Goal: Task Accomplishment & Management: Complete application form

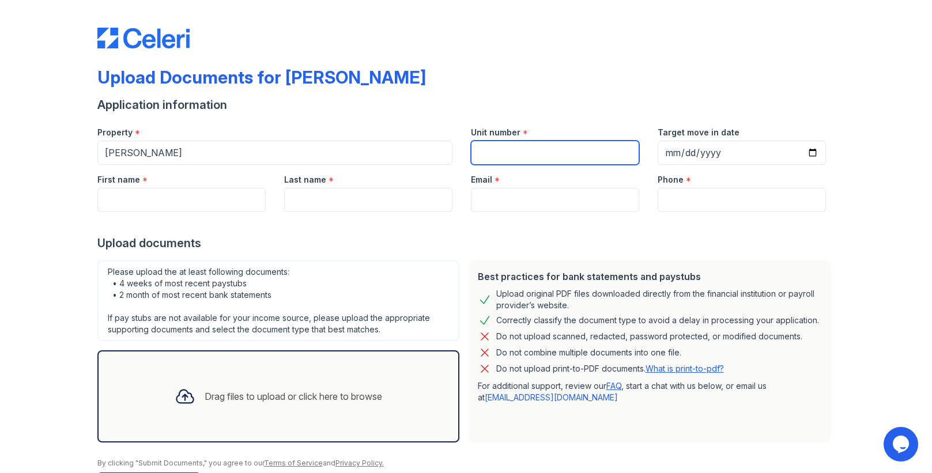
click at [543, 153] on input "Unit number" at bounding box center [555, 153] width 168 height 24
type input "18H"
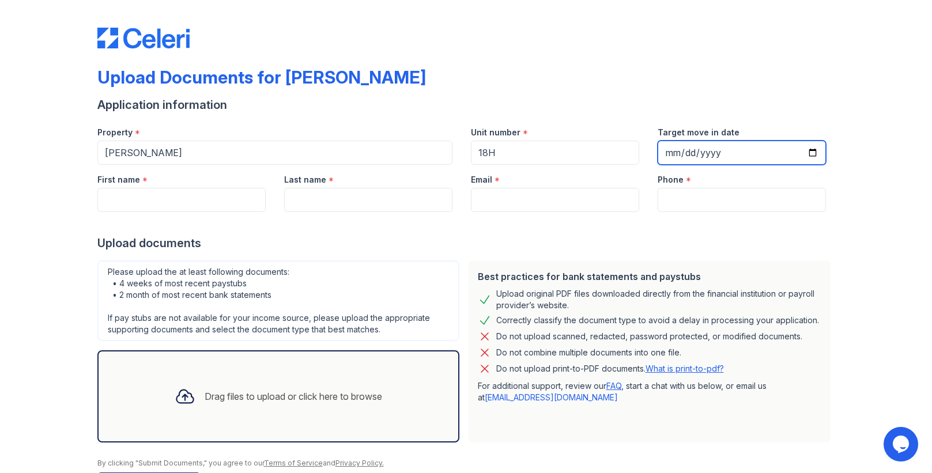
click at [724, 154] on input "Target move in date" at bounding box center [742, 153] width 168 height 24
click at [808, 154] on input "Target move in date" at bounding box center [742, 153] width 168 height 24
type input "[DATE]"
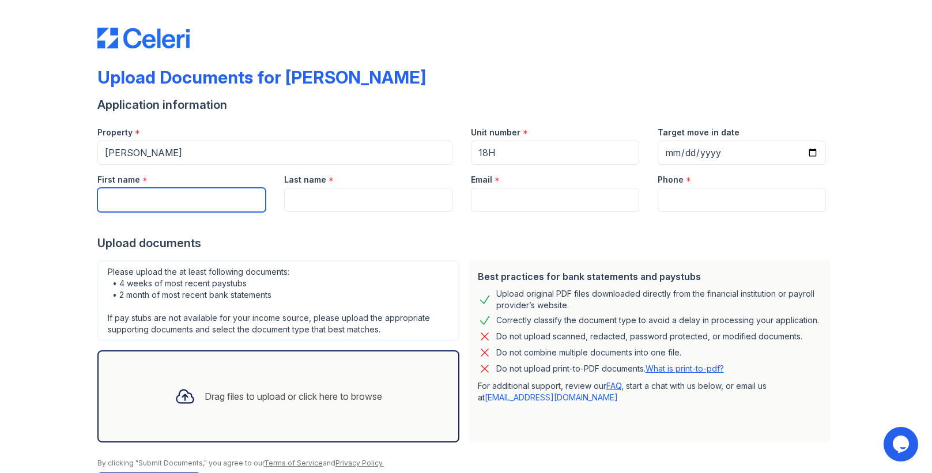
click at [232, 206] on input "First name" at bounding box center [181, 200] width 168 height 24
type input "[PERSON_NAME]"
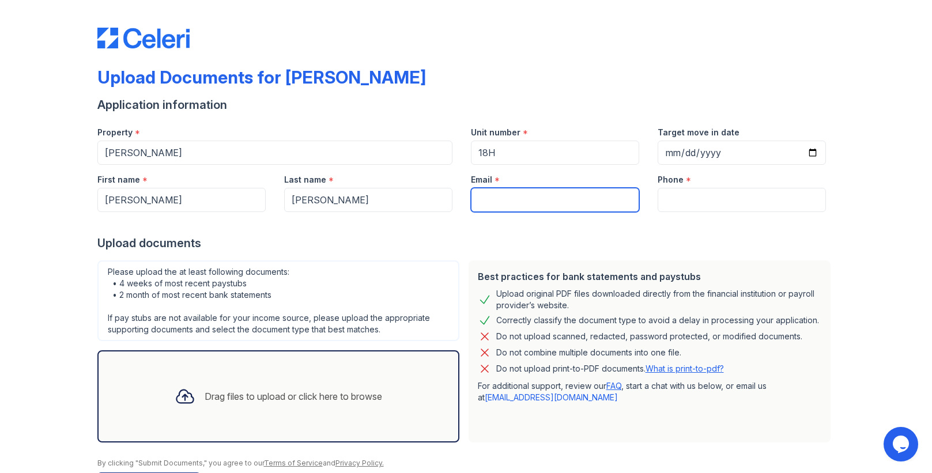
type input "[EMAIL_ADDRESS][DOMAIN_NAME]"
type input "5102991714"
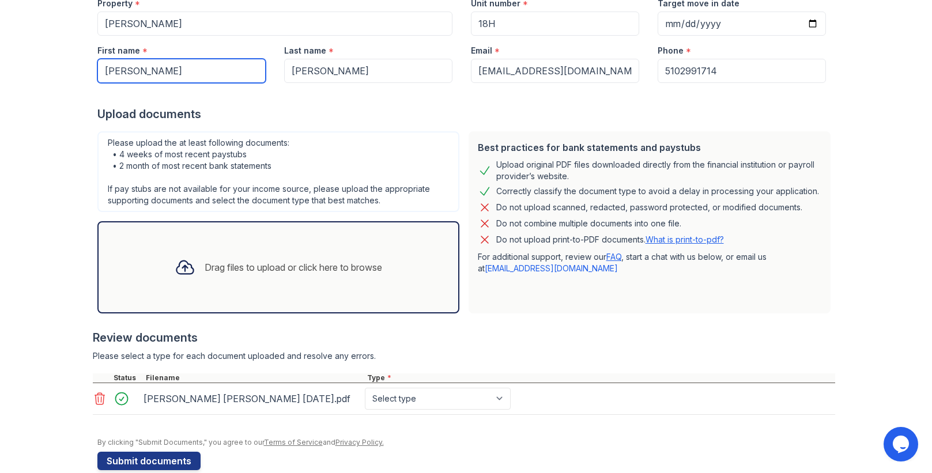
scroll to position [149, 0]
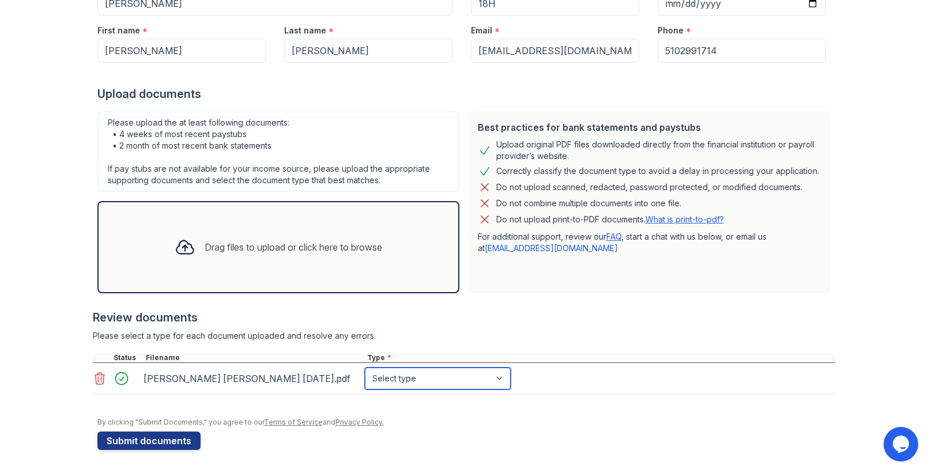
click at [499, 379] on select "Select type Paystub Bank Statement Offer Letter Tax Documents Benefit Award Let…" at bounding box center [438, 379] width 146 height 22
select select "investment_account_statement"
click at [365, 368] on select "Select type Paystub Bank Statement Offer Letter Tax Documents Benefit Award Let…" at bounding box center [438, 379] width 146 height 22
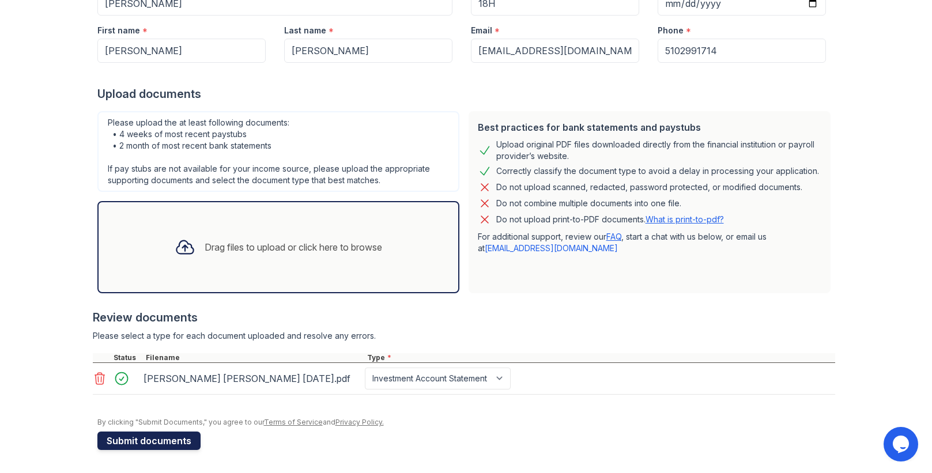
click at [148, 441] on button "Submit documents" at bounding box center [148, 441] width 103 height 18
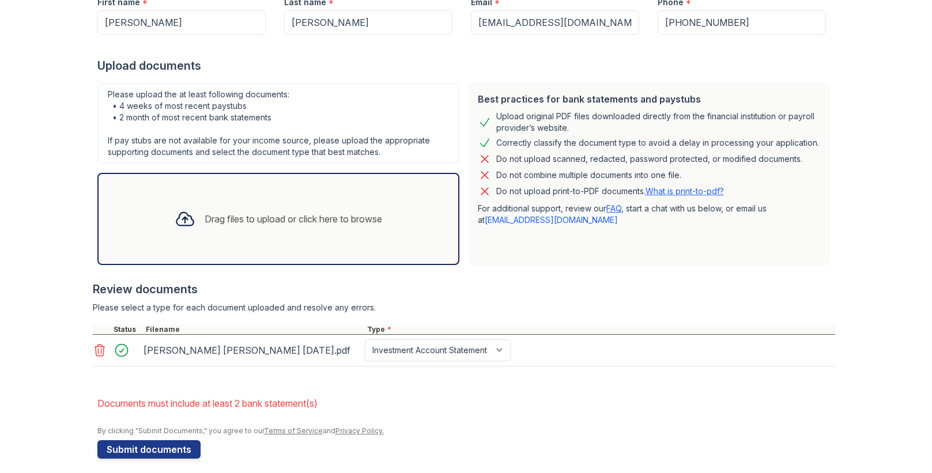
scroll to position [219, 0]
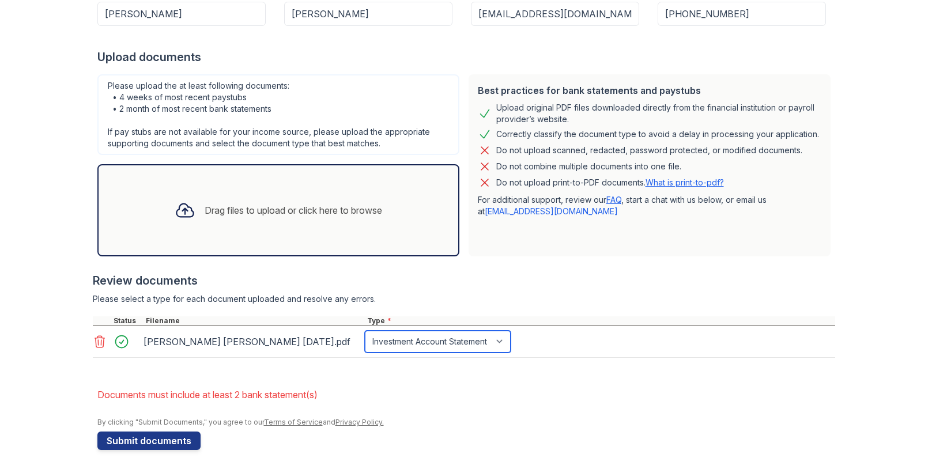
click at [494, 343] on select "Paystub Bank Statement Offer Letter Tax Documents Benefit Award Letter Investme…" at bounding box center [438, 342] width 146 height 22
click at [529, 407] on div at bounding box center [466, 413] width 738 height 12
click at [499, 343] on select "Paystub Bank Statement Offer Letter Tax Documents Benefit Award Letter Investme…" at bounding box center [438, 342] width 146 height 22
select select "other"
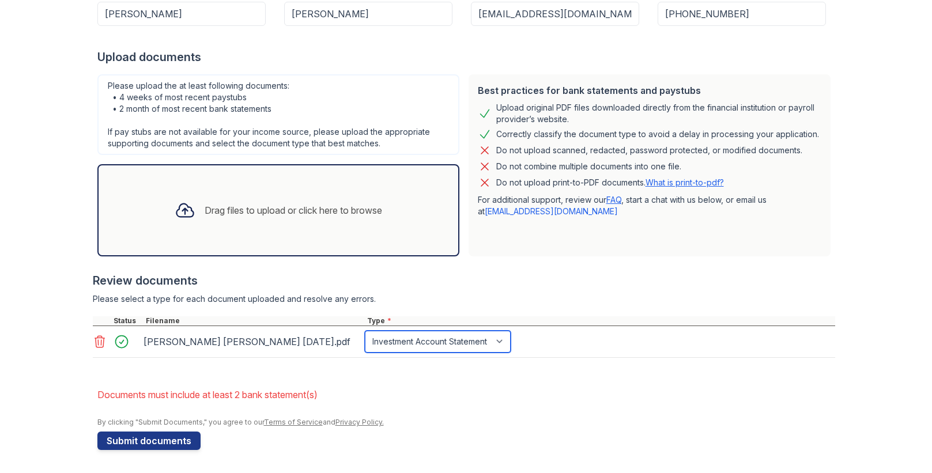
click at [365, 331] on select "Paystub Bank Statement Offer Letter Tax Documents Benefit Award Letter Investme…" at bounding box center [438, 342] width 146 height 22
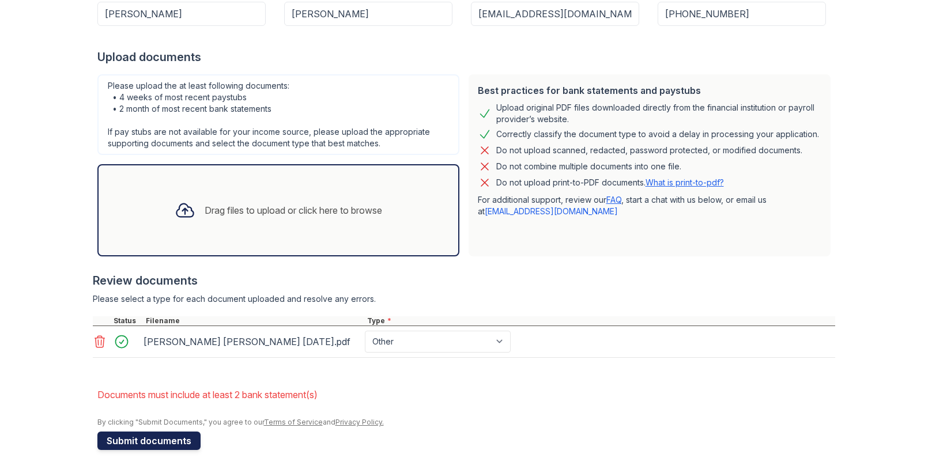
click at [128, 442] on button "Submit documents" at bounding box center [148, 441] width 103 height 18
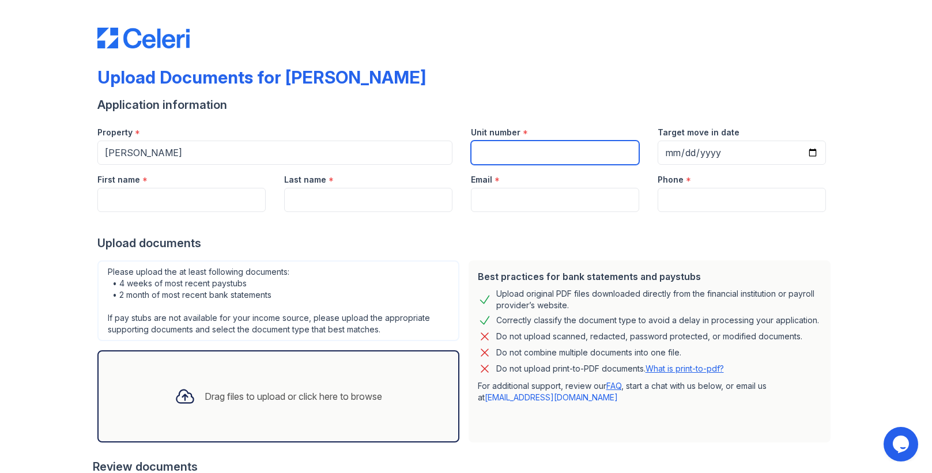
click at [516, 152] on input "Unit number" at bounding box center [555, 153] width 168 height 24
type input "18H"
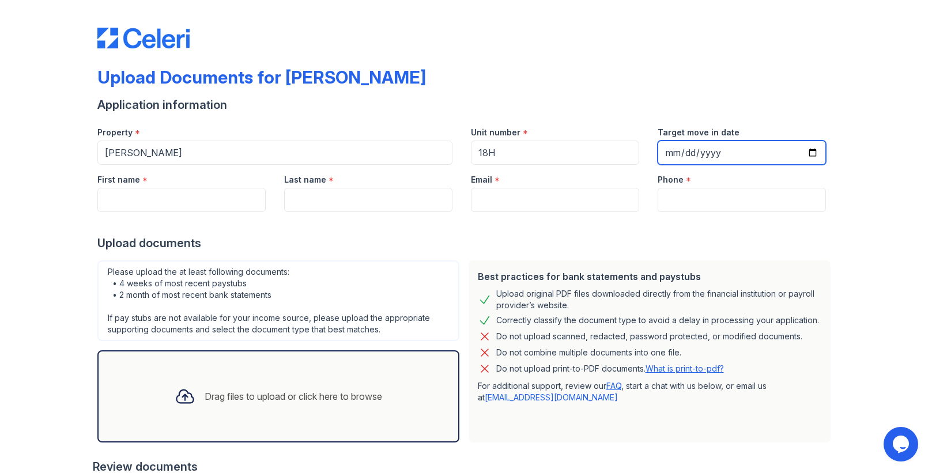
click at [738, 155] on input "Target move in date" at bounding box center [742, 153] width 168 height 24
click at [806, 154] on input "Target move in date" at bounding box center [742, 153] width 168 height 24
type input "[DATE]"
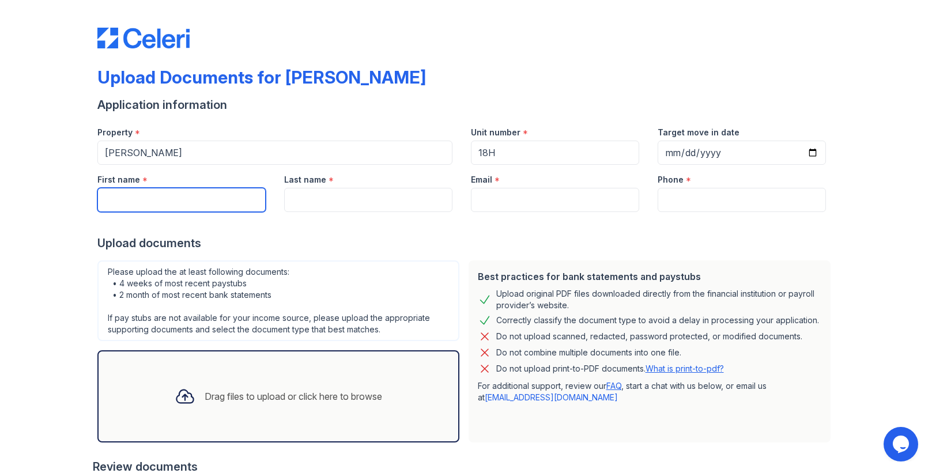
click at [179, 197] on input "First name" at bounding box center [181, 200] width 168 height 24
type input "[PERSON_NAME]"
type input "[EMAIL_ADDRESS][DOMAIN_NAME]"
type input "5102991714"
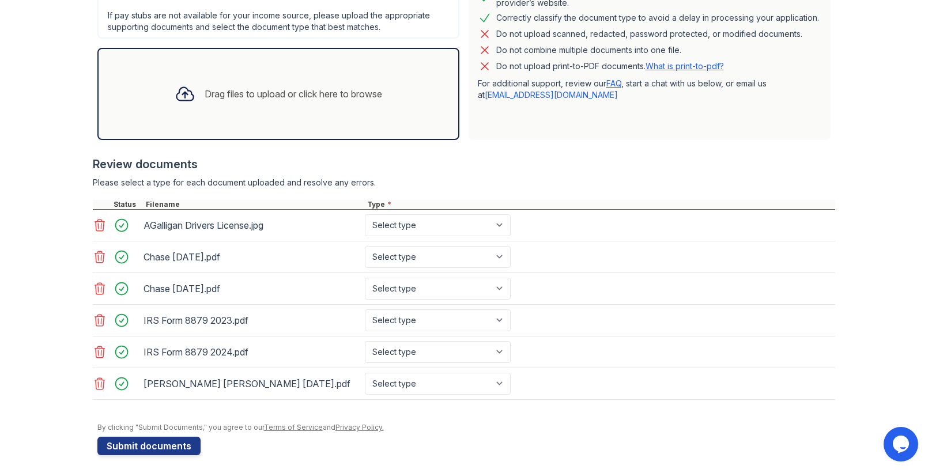
scroll to position [308, 0]
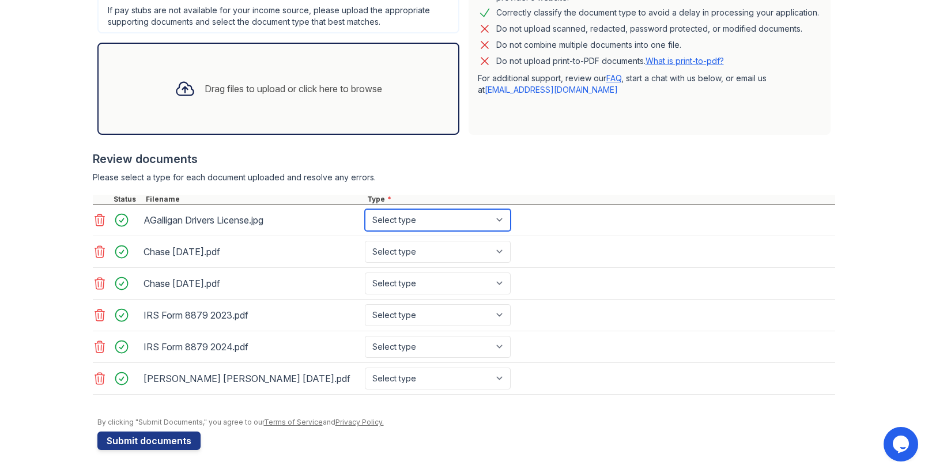
click at [499, 223] on select "Select type Paystub Bank Statement Offer Letter Tax Documents Benefit Award Let…" at bounding box center [438, 220] width 146 height 22
select select "other"
click at [365, 209] on select "Select type Paystub Bank Statement Offer Letter Tax Documents Benefit Award Let…" at bounding box center [438, 220] width 146 height 22
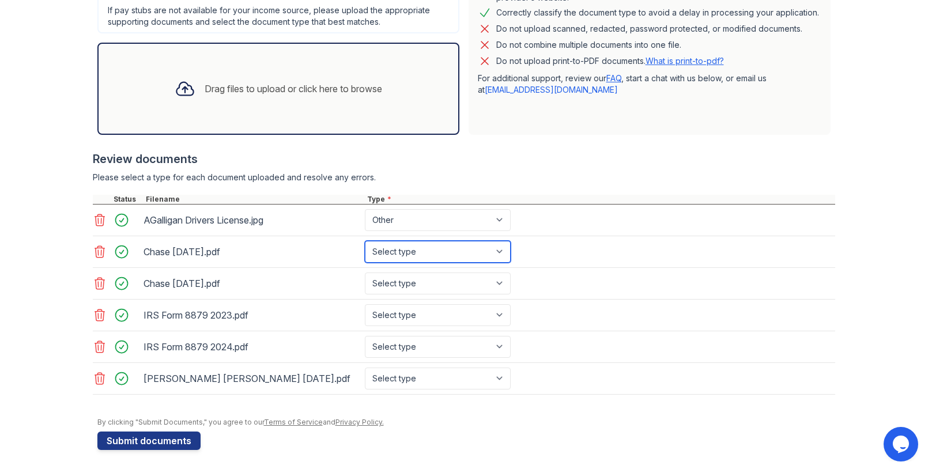
click at [498, 249] on select "Select type Paystub Bank Statement Offer Letter Tax Documents Benefit Award Let…" at bounding box center [438, 252] width 146 height 22
select select "bank_statement"
click at [365, 241] on select "Select type Paystub Bank Statement Offer Letter Tax Documents Benefit Award Let…" at bounding box center [438, 252] width 146 height 22
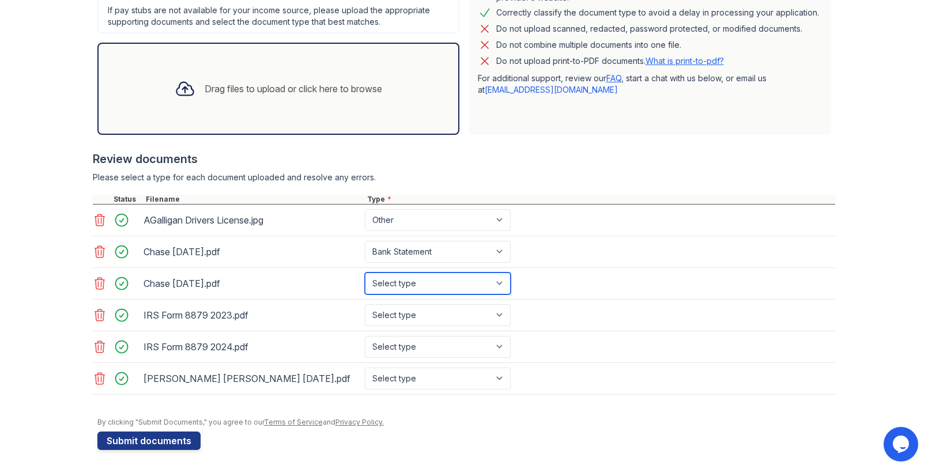
click at [497, 283] on select "Select type Paystub Bank Statement Offer Letter Tax Documents Benefit Award Let…" at bounding box center [438, 284] width 146 height 22
select select "bank_statement"
click at [365, 273] on select "Select type Paystub Bank Statement Offer Letter Tax Documents Benefit Award Let…" at bounding box center [438, 284] width 146 height 22
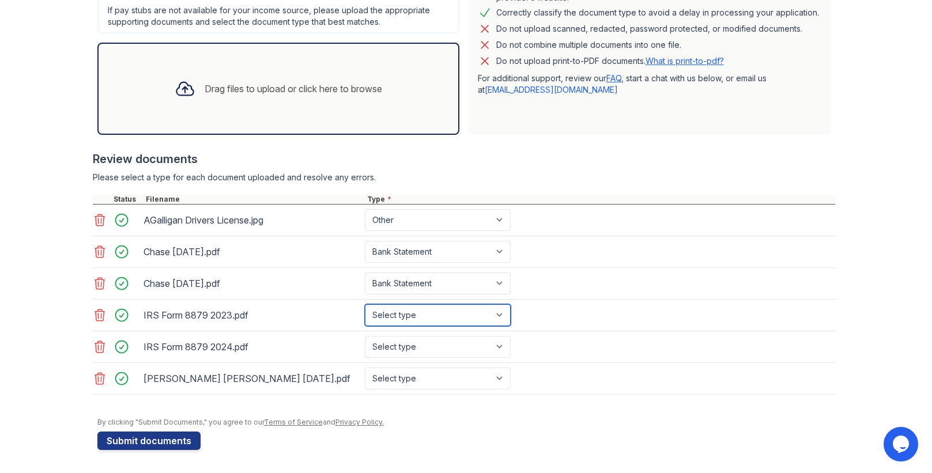
click at [499, 311] on select "Select type Paystub Bank Statement Offer Letter Tax Documents Benefit Award Let…" at bounding box center [438, 315] width 146 height 22
select select "tax_documents"
click at [365, 304] on select "Select type Paystub Bank Statement Offer Letter Tax Documents Benefit Award Let…" at bounding box center [438, 315] width 146 height 22
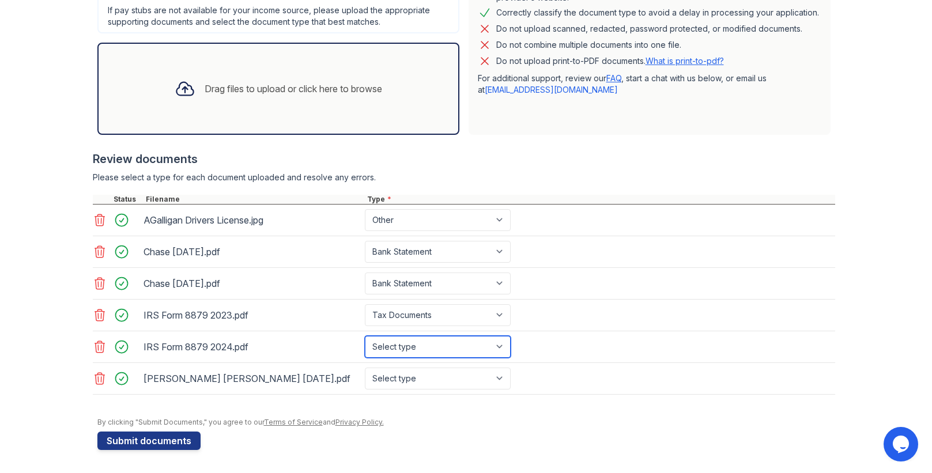
click at [499, 347] on select "Select type Paystub Bank Statement Offer Letter Tax Documents Benefit Award Let…" at bounding box center [438, 347] width 146 height 22
select select "tax_documents"
click at [365, 336] on select "Select type Paystub Bank Statement Offer Letter Tax Documents Benefit Award Let…" at bounding box center [438, 347] width 146 height 22
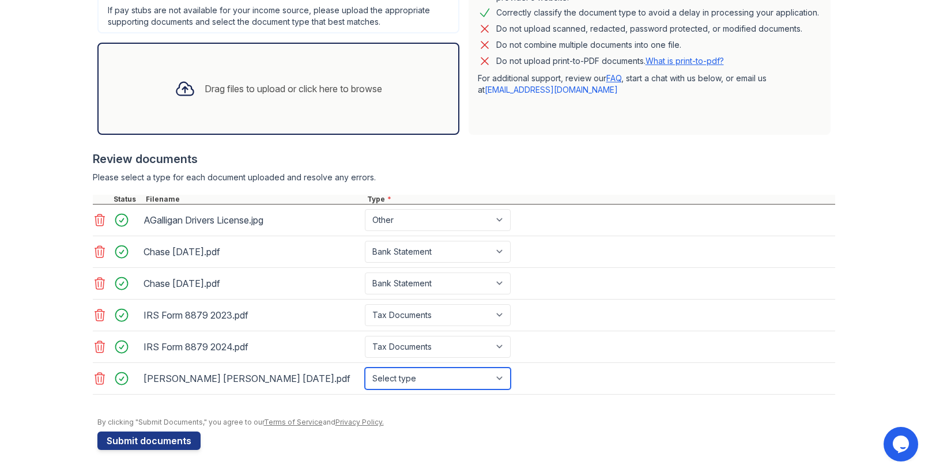
click at [498, 379] on select "Select type Paystub Bank Statement Offer Letter Tax Documents Benefit Award Let…" at bounding box center [438, 379] width 146 height 22
select select "investment_account_statement"
click at [365, 368] on select "Select type Paystub Bank Statement Offer Letter Tax Documents Benefit Award Let…" at bounding box center [438, 379] width 146 height 22
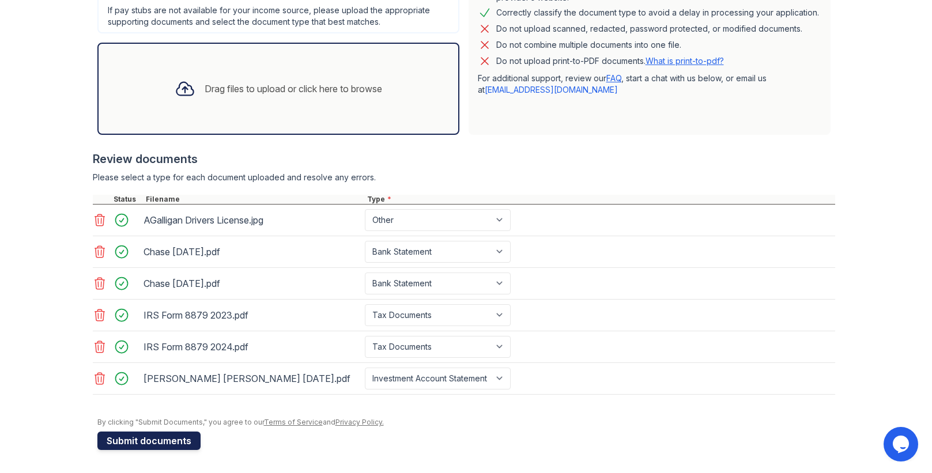
click at [161, 440] on button "Submit documents" at bounding box center [148, 441] width 103 height 18
